Goal: Transaction & Acquisition: Purchase product/service

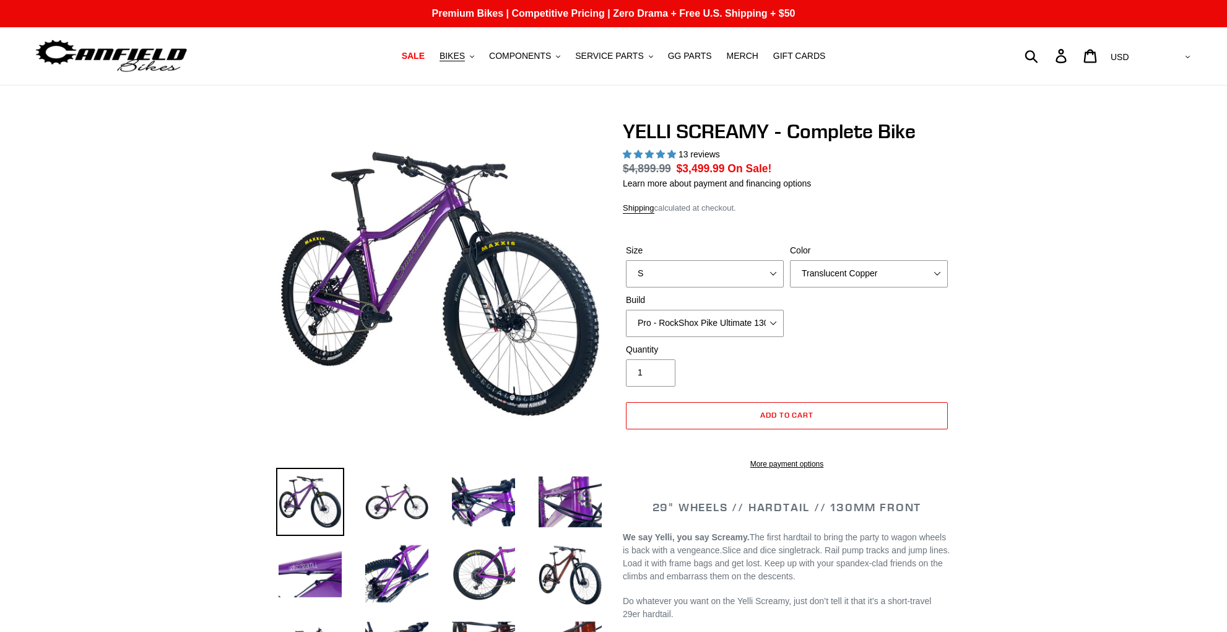
select select "highest-rating"
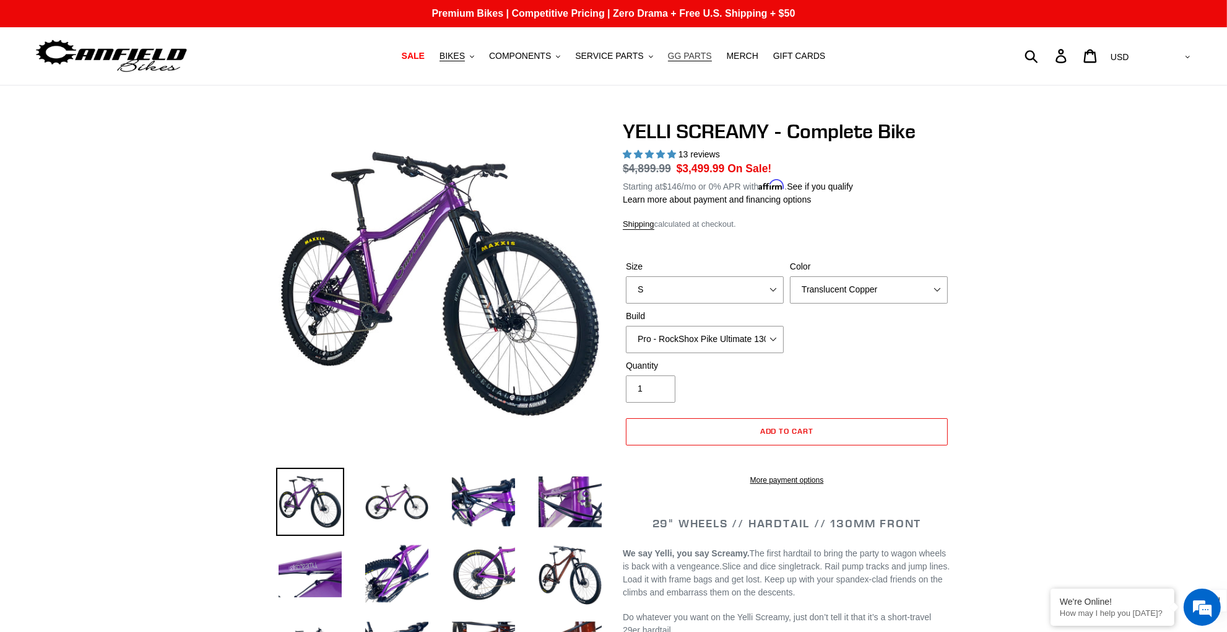
click at [690, 51] on span "GG PARTS" at bounding box center [690, 56] width 44 height 11
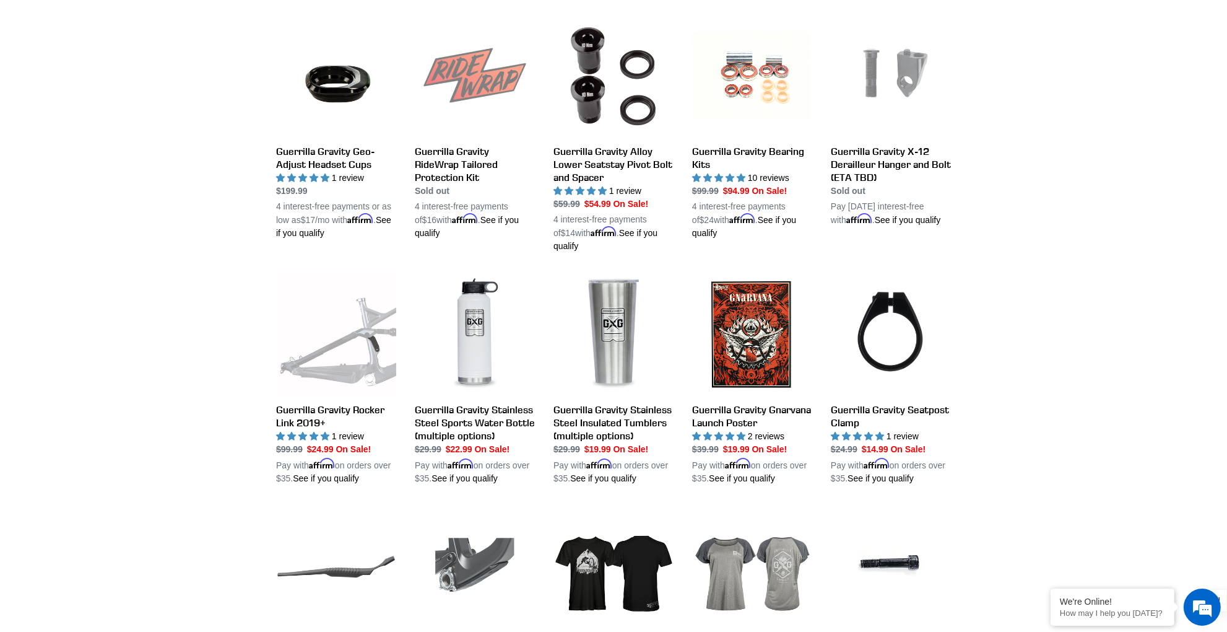
scroll to position [704, 0]
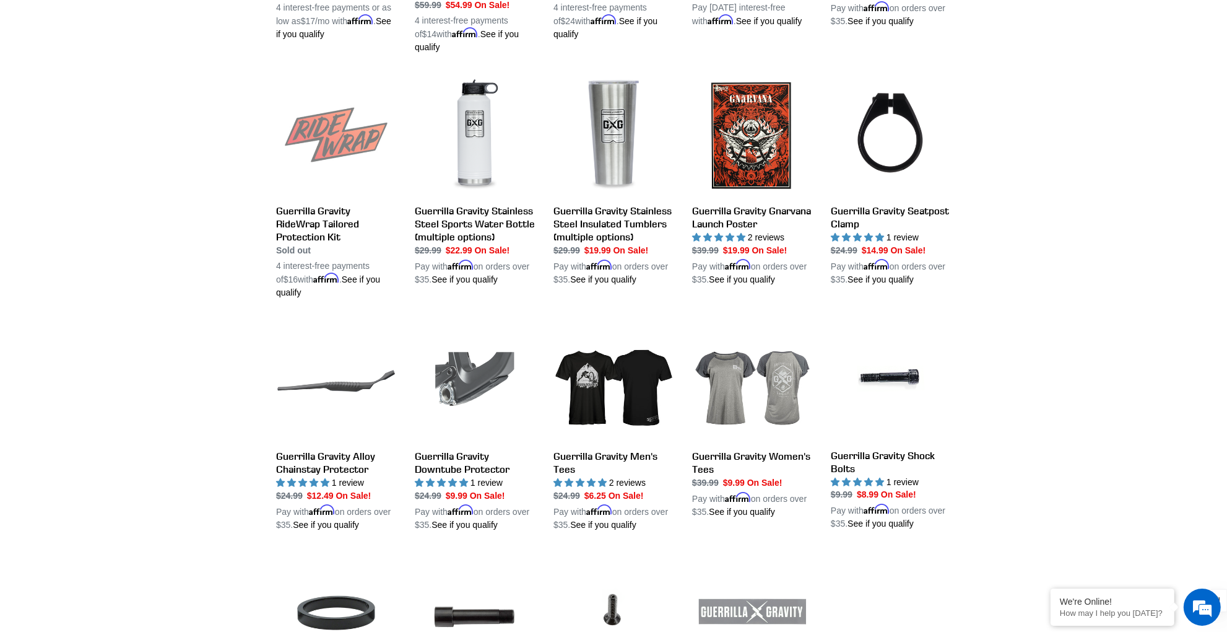
scroll to position [840, 0]
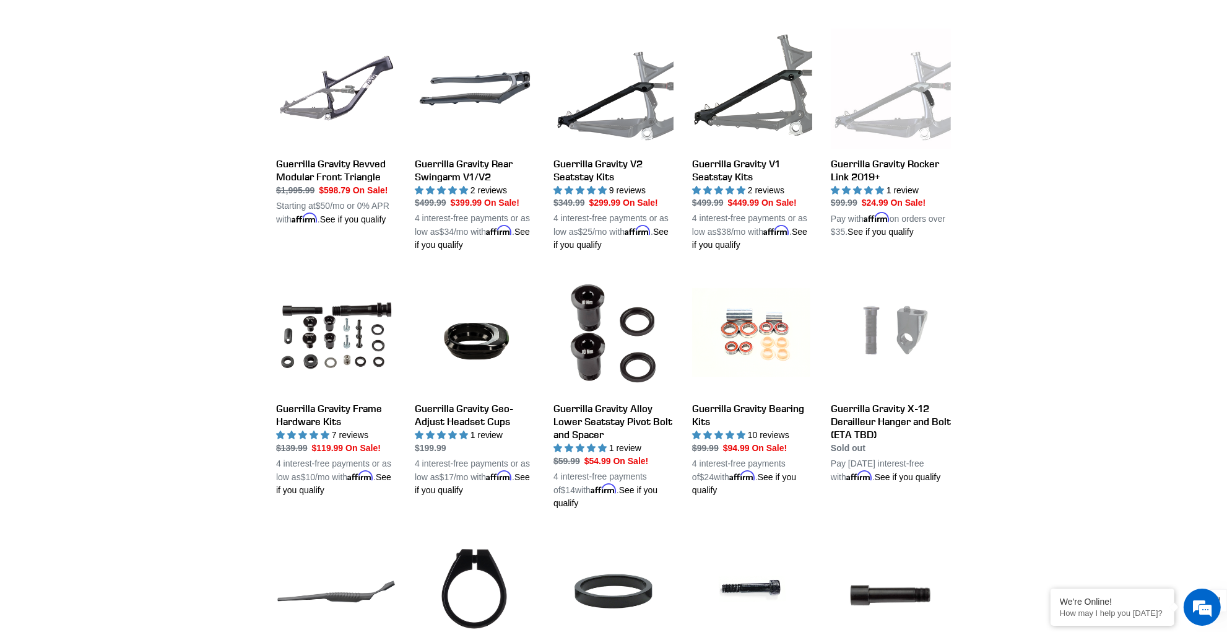
scroll to position [437, 0]
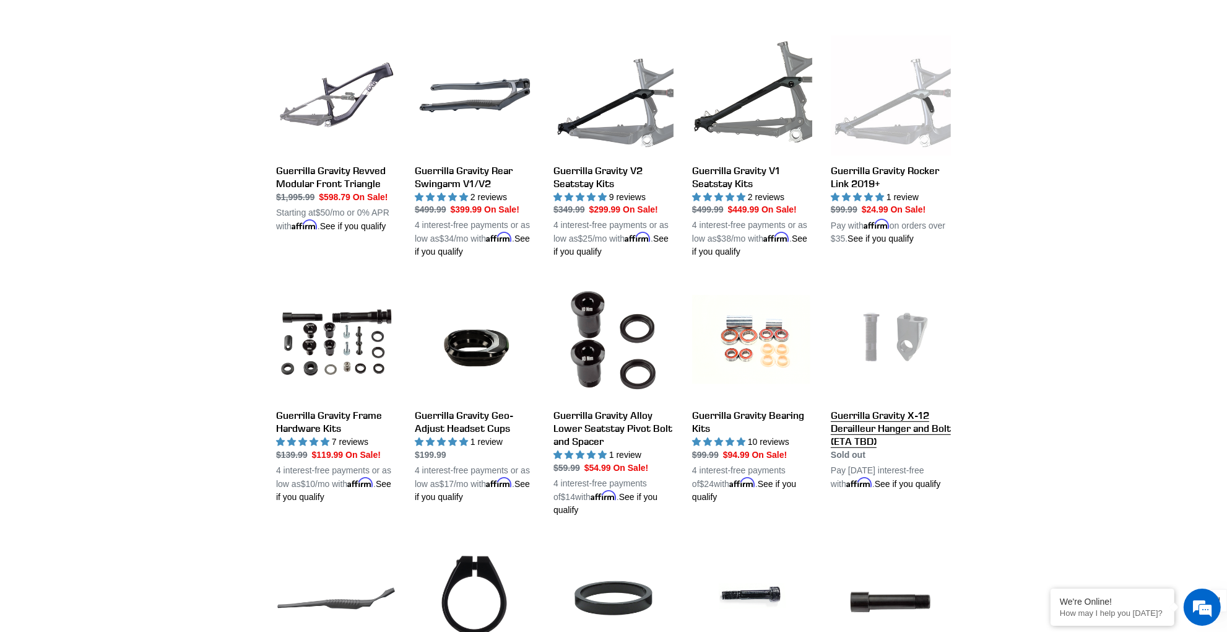
click at [881, 414] on link "Guerrilla Gravity X-12 Derailleur Hanger and Bolt (ETA TBD)" at bounding box center [891, 384] width 120 height 211
